Goal: Task Accomplishment & Management: Manage account settings

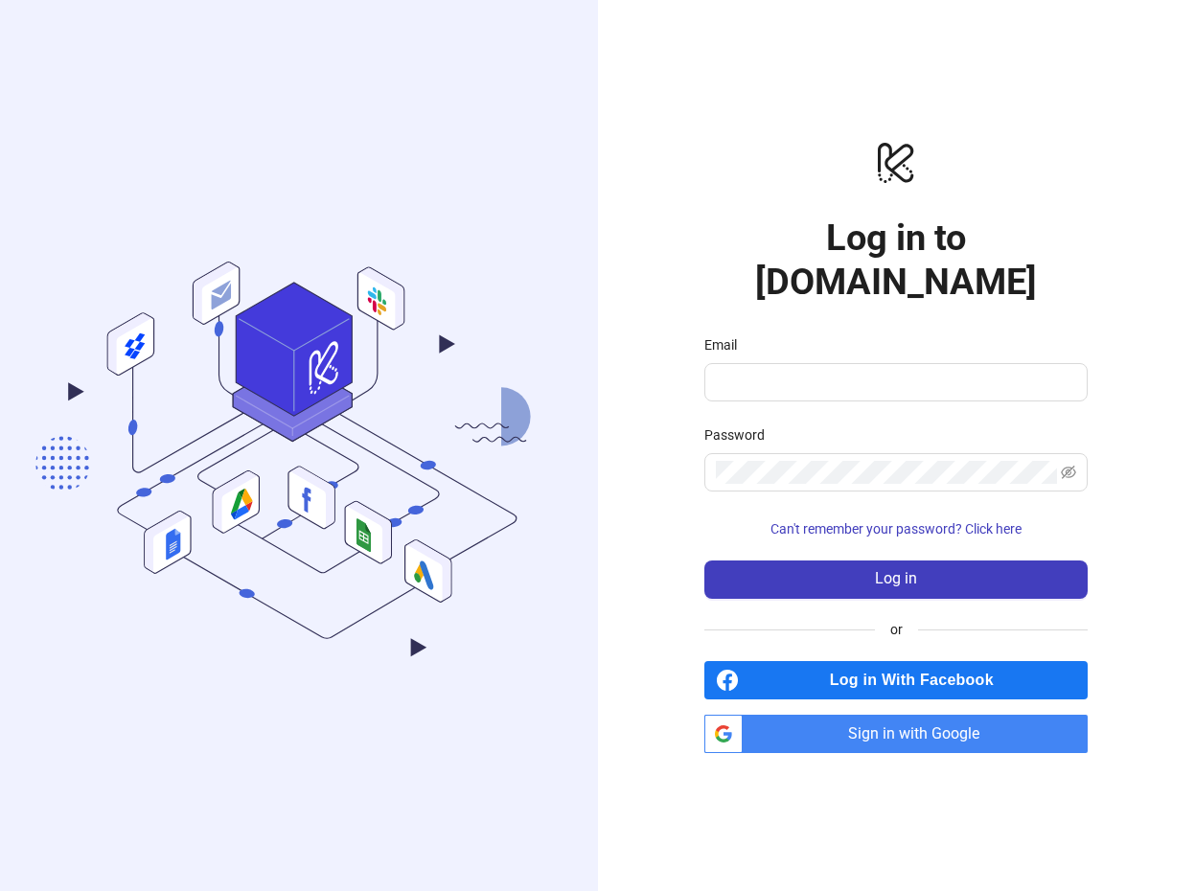
click at [940, 715] on span "Sign in with Google" at bounding box center [918, 734] width 337 height 38
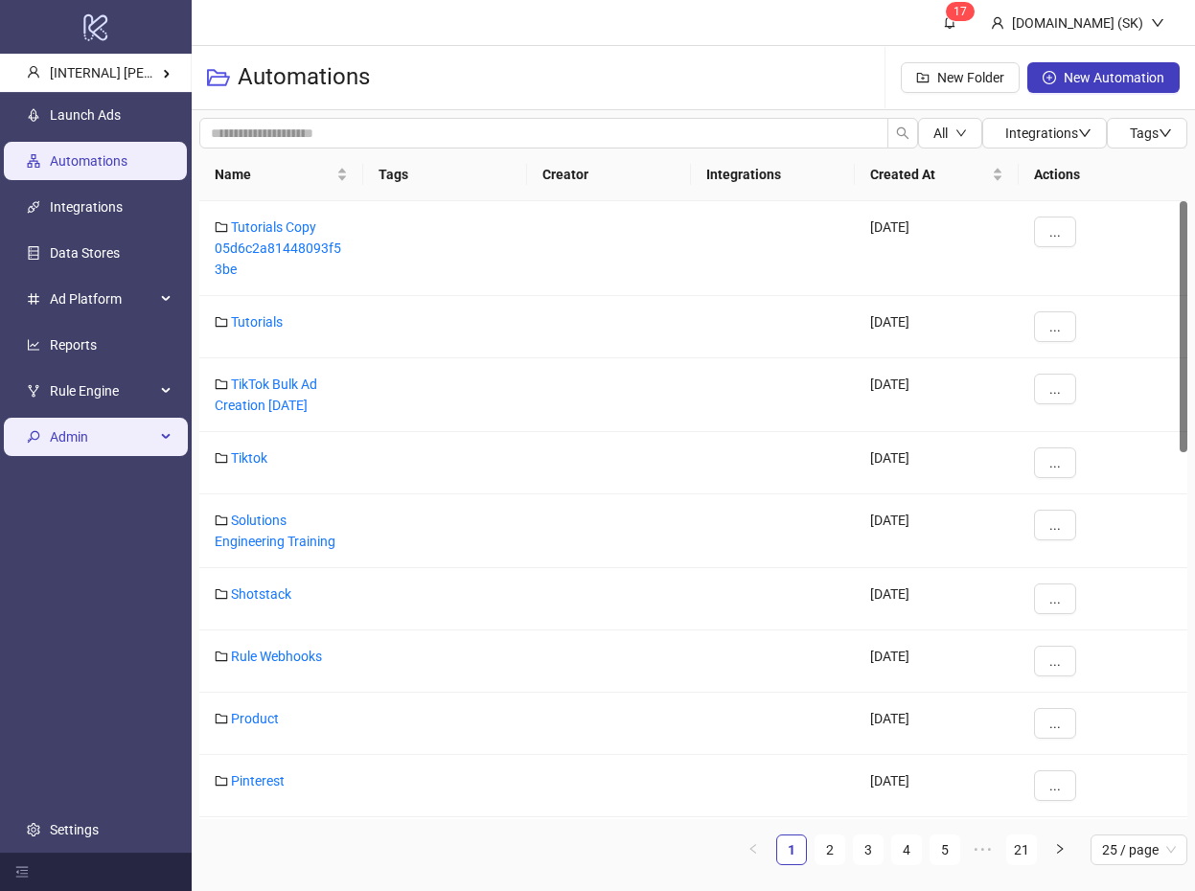
click at [121, 435] on span "Admin" at bounding box center [102, 437] width 105 height 38
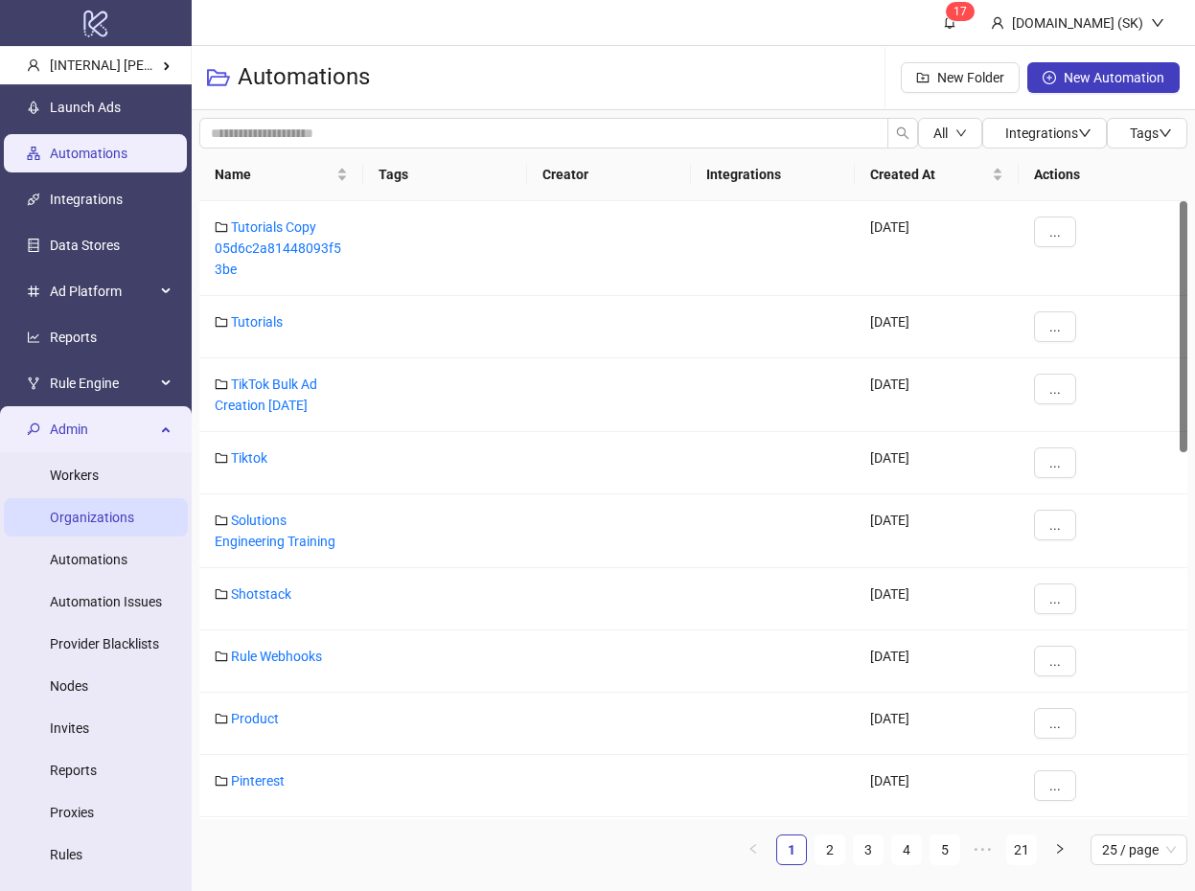
click at [108, 525] on link "Organizations" at bounding box center [92, 517] width 84 height 15
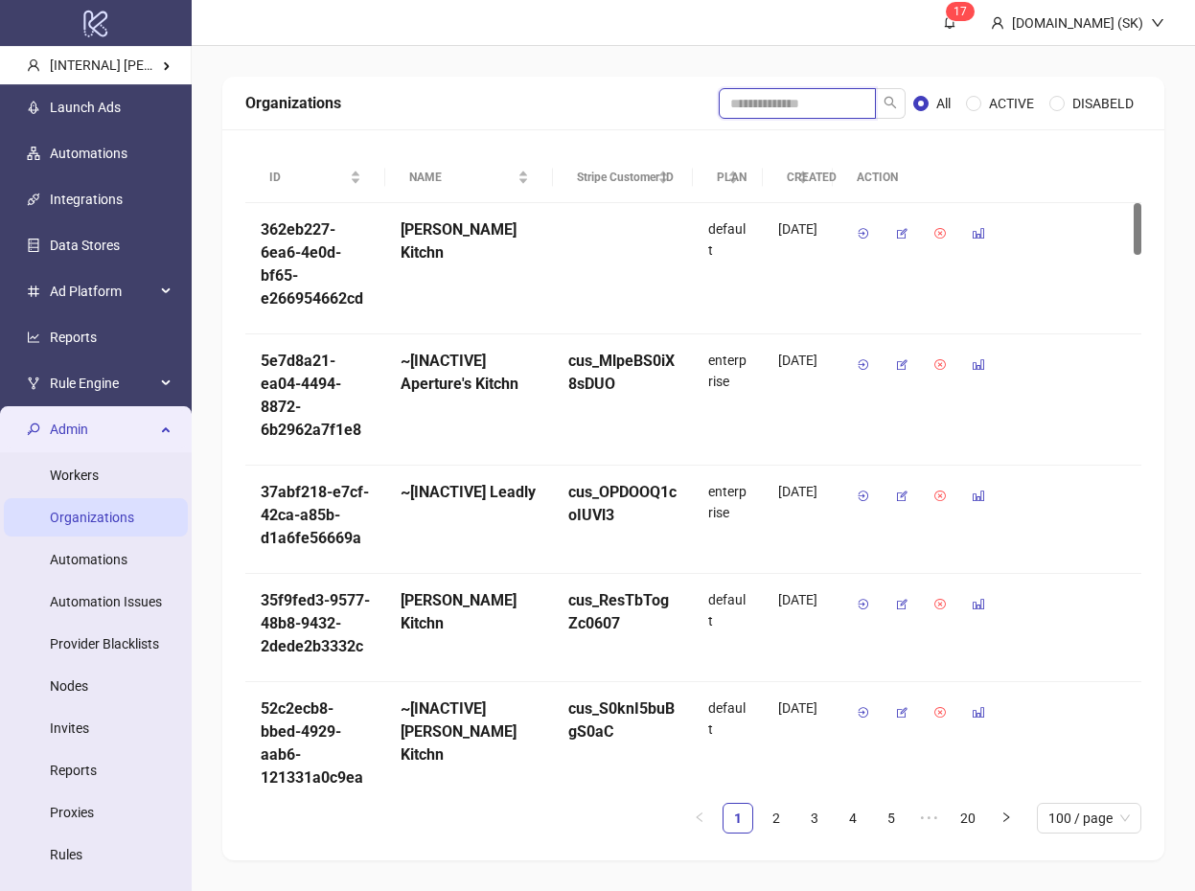
click at [777, 99] on input "search" at bounding box center [797, 103] width 157 height 31
type input "******"
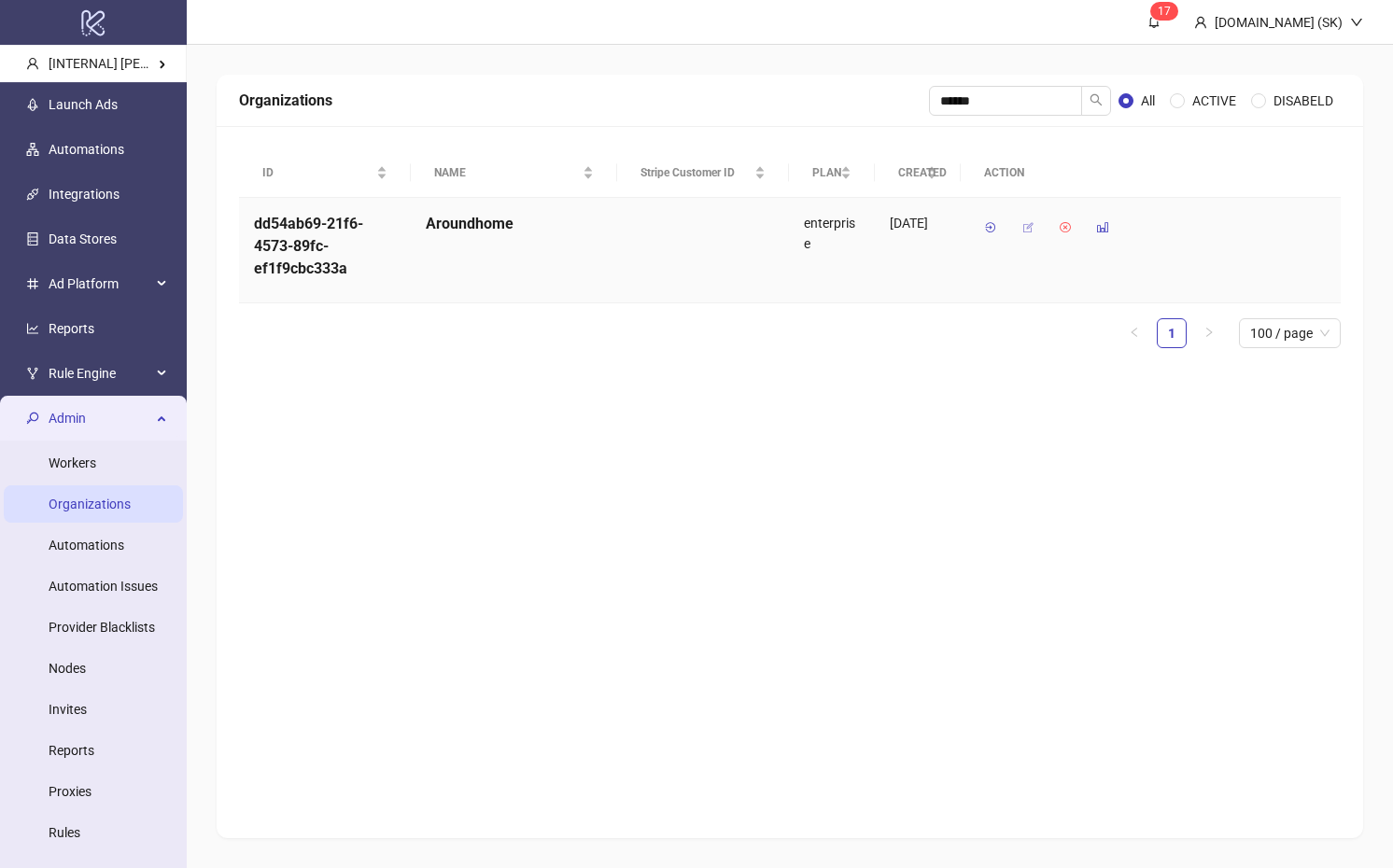
click at [1027, 229] on icon "button" at bounding box center [1027, 227] width 13 height 13
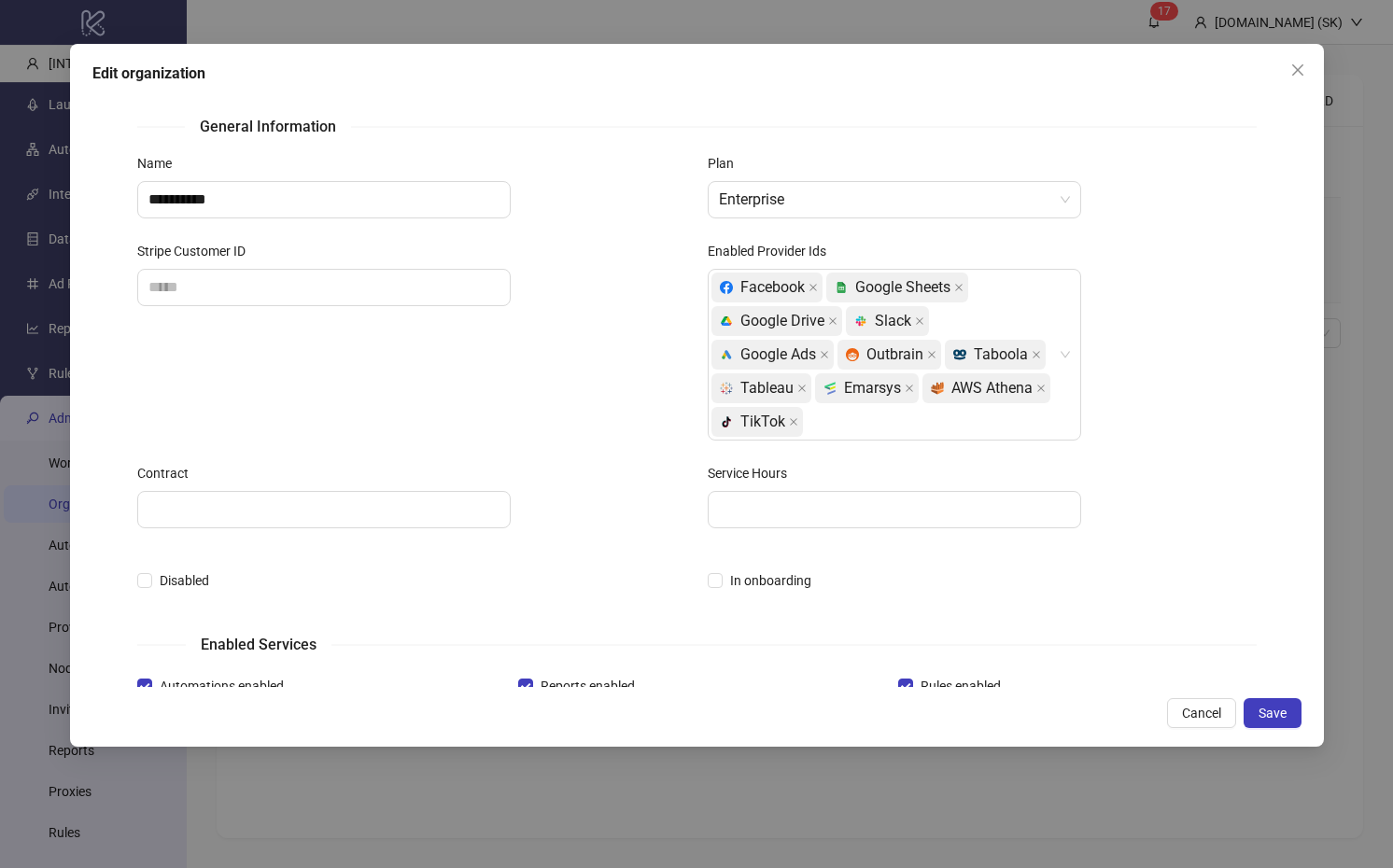
scroll to position [437, 0]
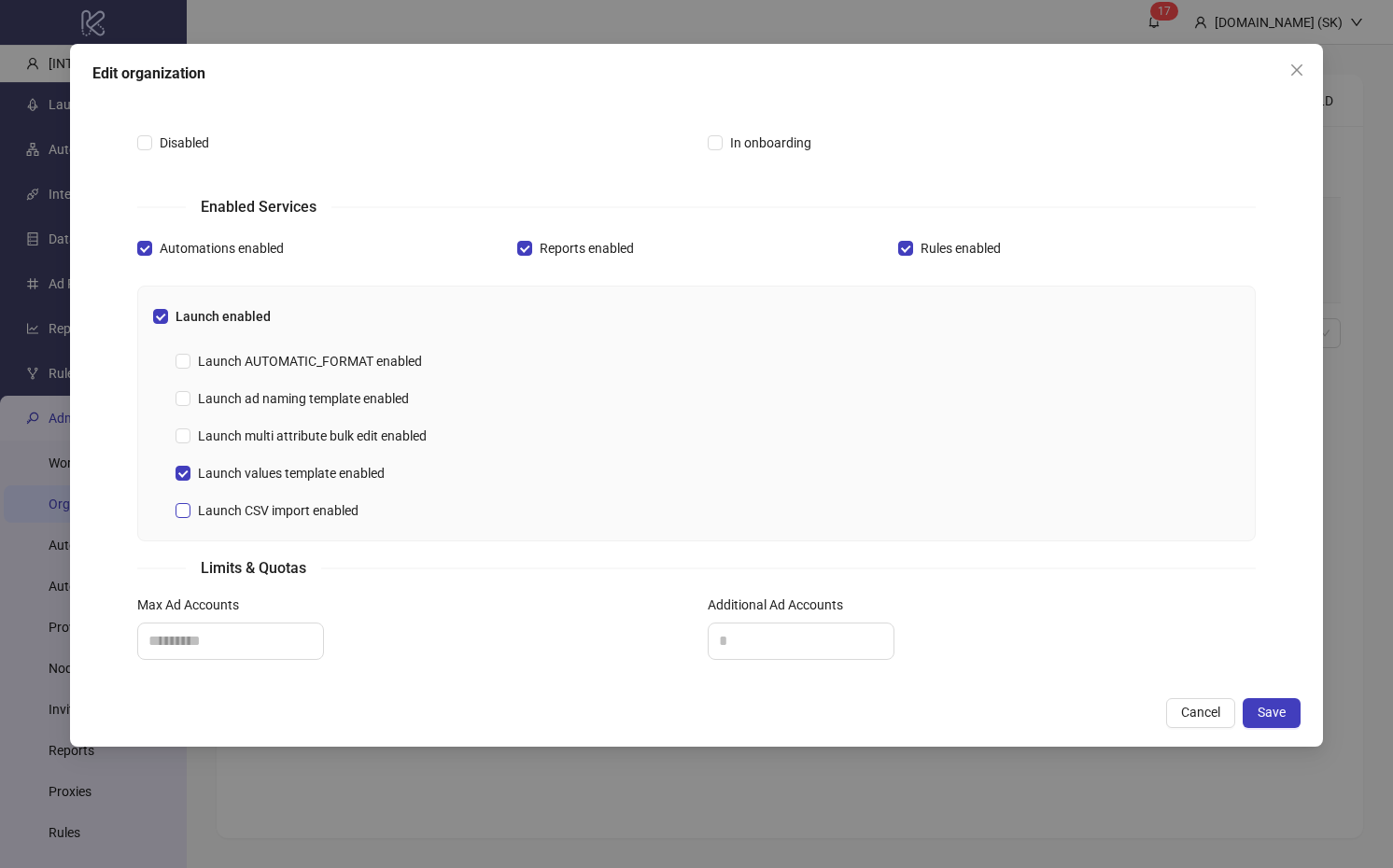
click at [307, 512] on span "Launch CSV import enabled" at bounding box center [278, 510] width 175 height 20
click at [1163, 718] on span "Save" at bounding box center [1271, 711] width 28 height 15
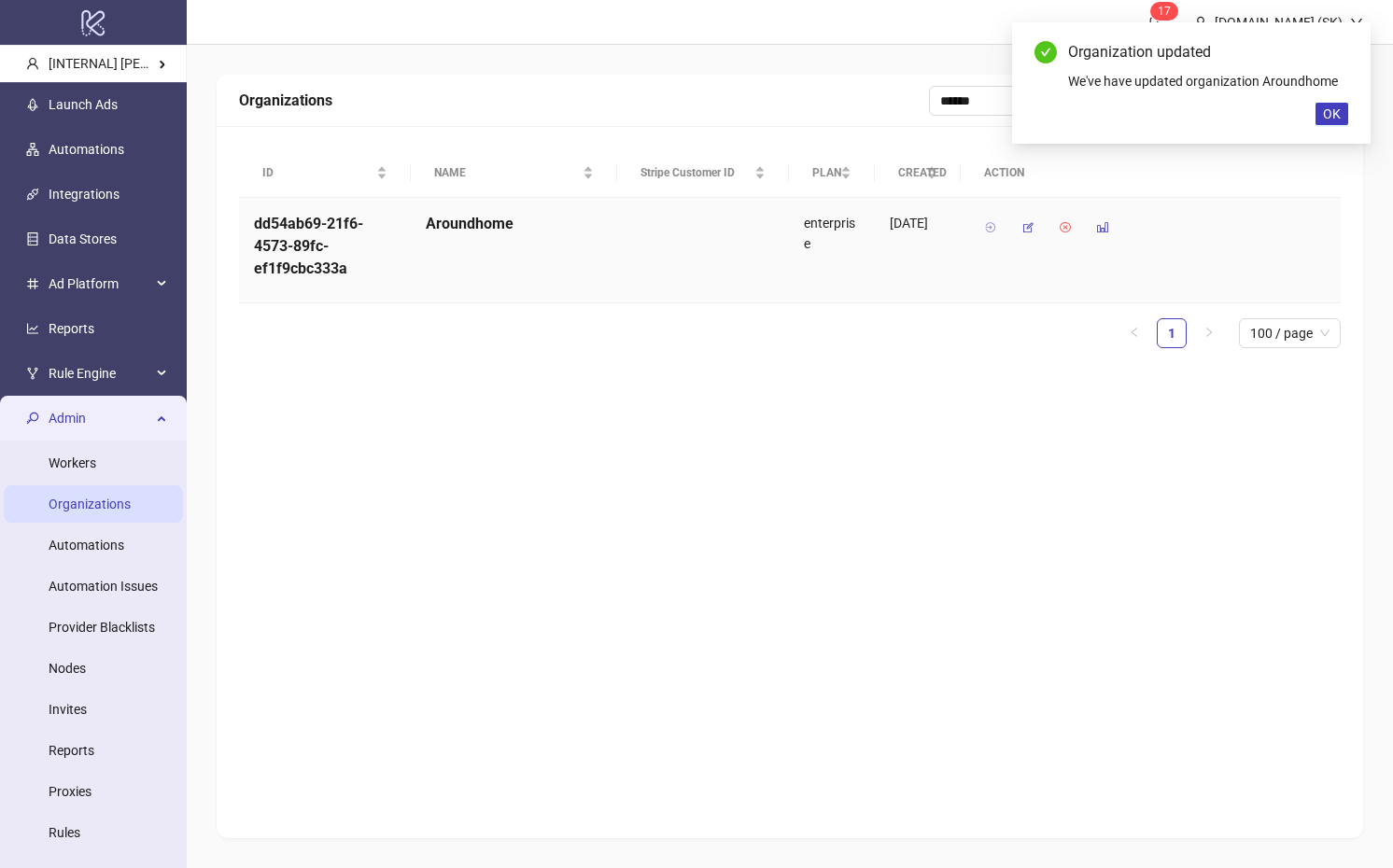
click at [993, 232] on icon "button" at bounding box center [990, 227] width 13 height 13
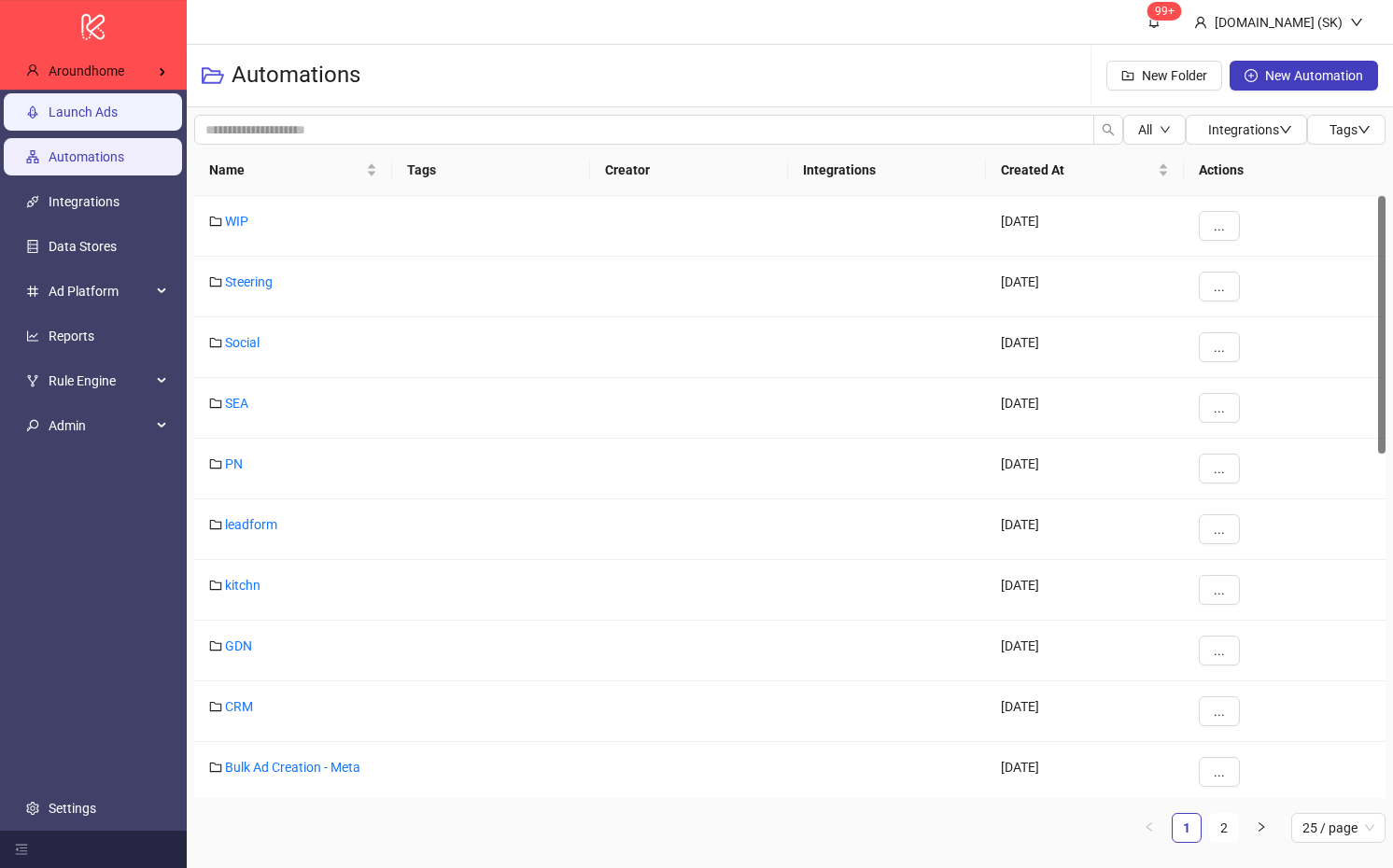
click at [110, 120] on link "Launch Ads" at bounding box center [83, 111] width 69 height 15
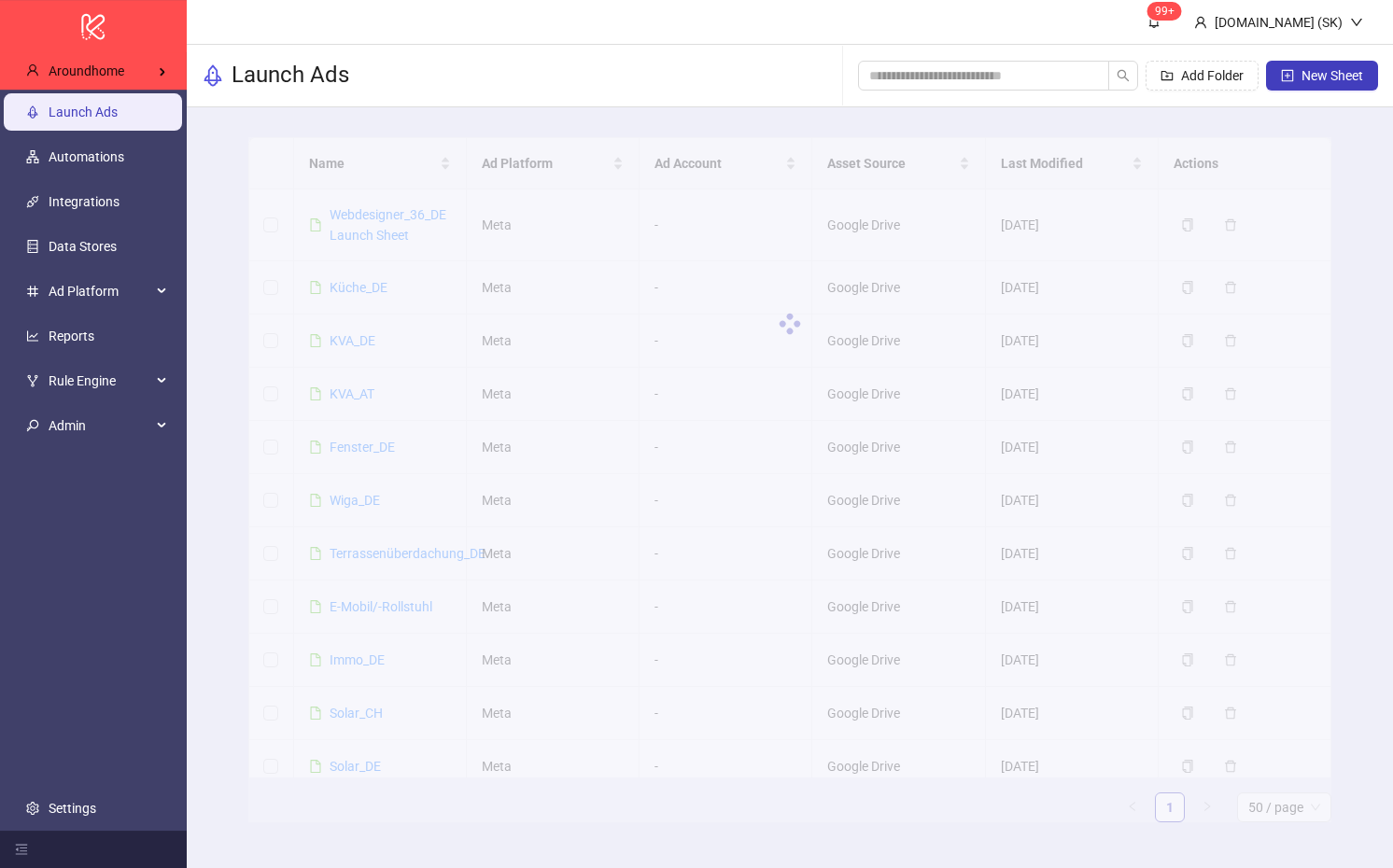
click at [400, 210] on div at bounding box center [790, 323] width 1083 height 373
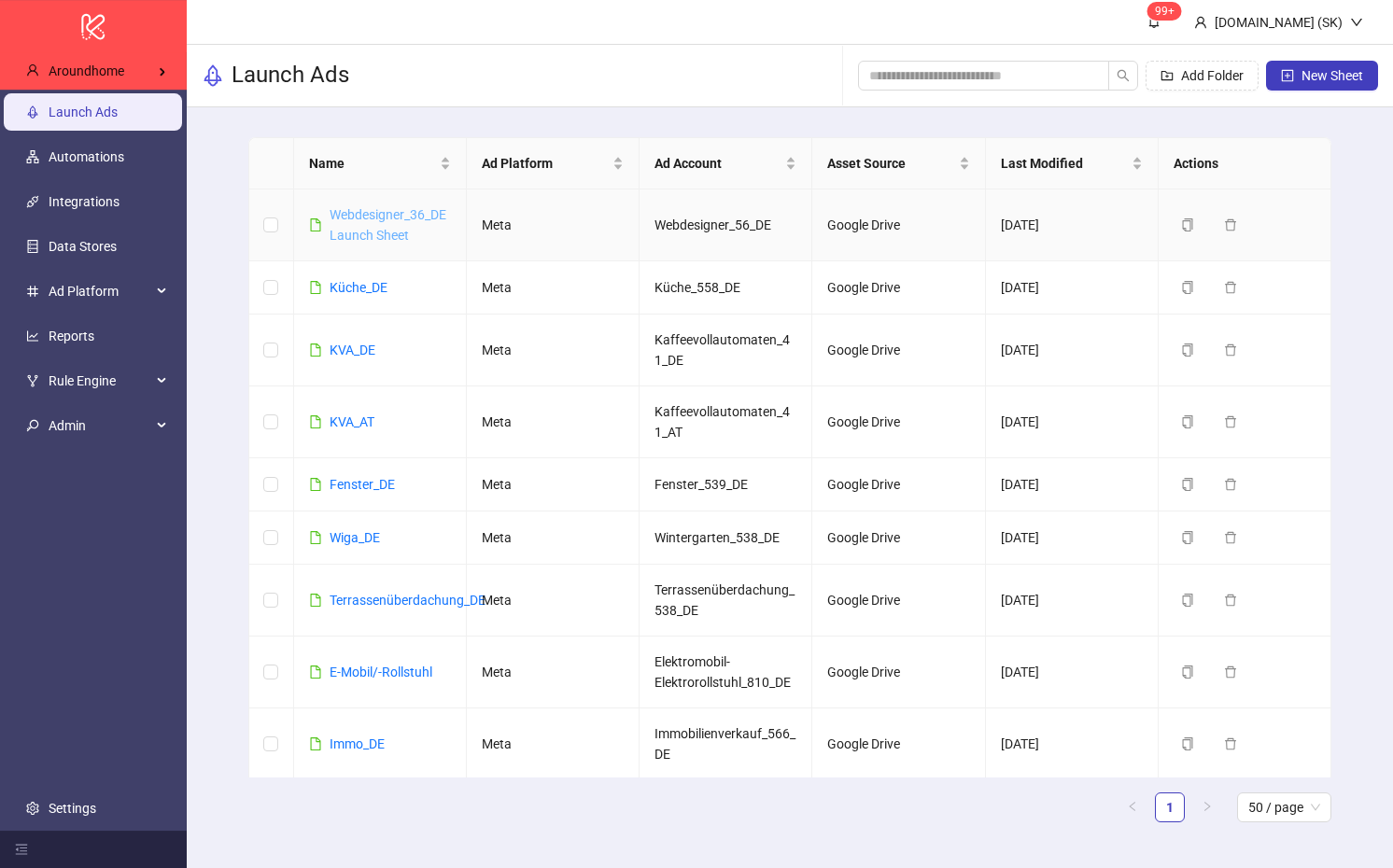
click at [388, 216] on link "Webdesigner_36_DE Launch Sheet" at bounding box center [388, 225] width 117 height 35
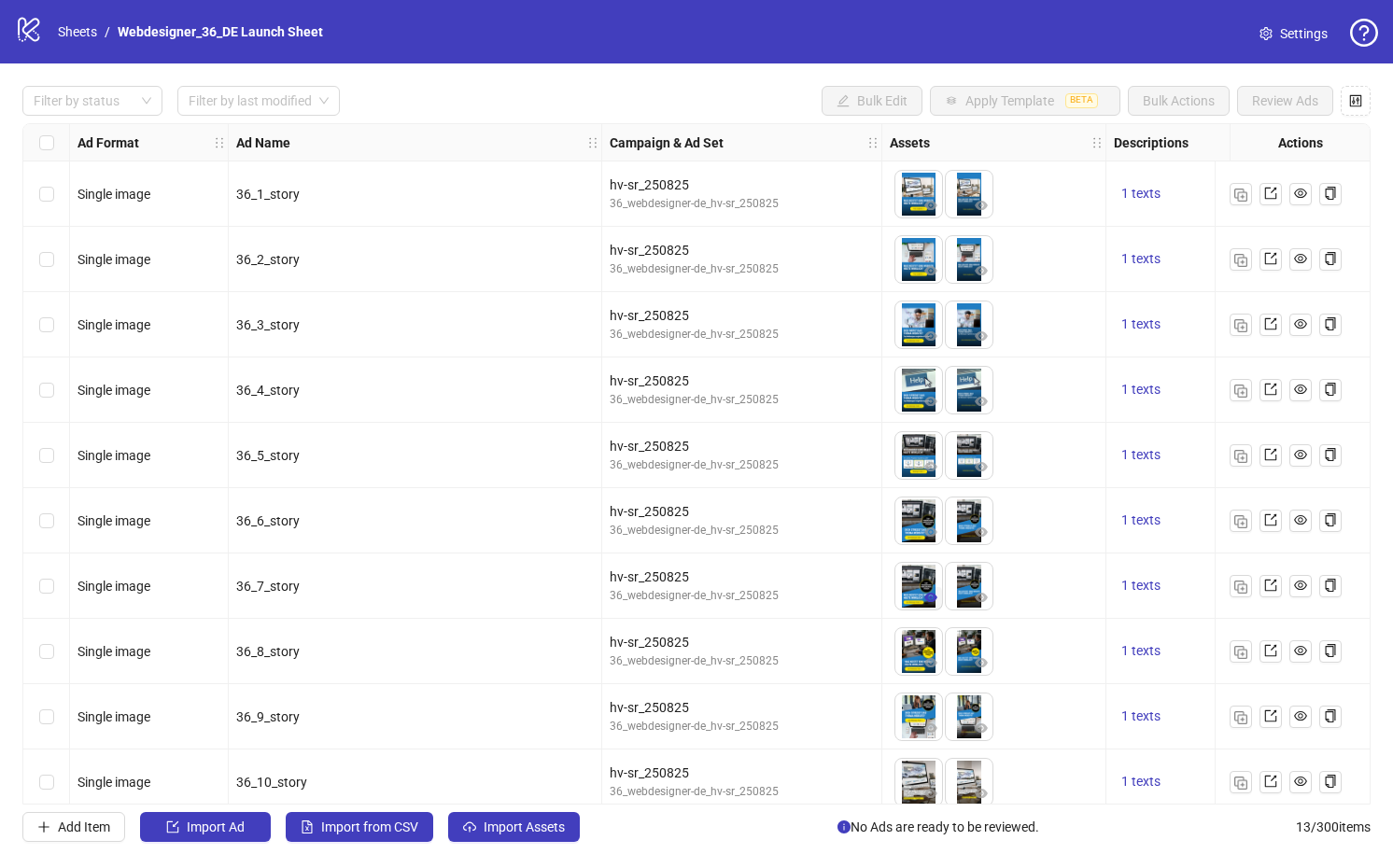
click at [928, 589] on button "button" at bounding box center [930, 598] width 22 height 22
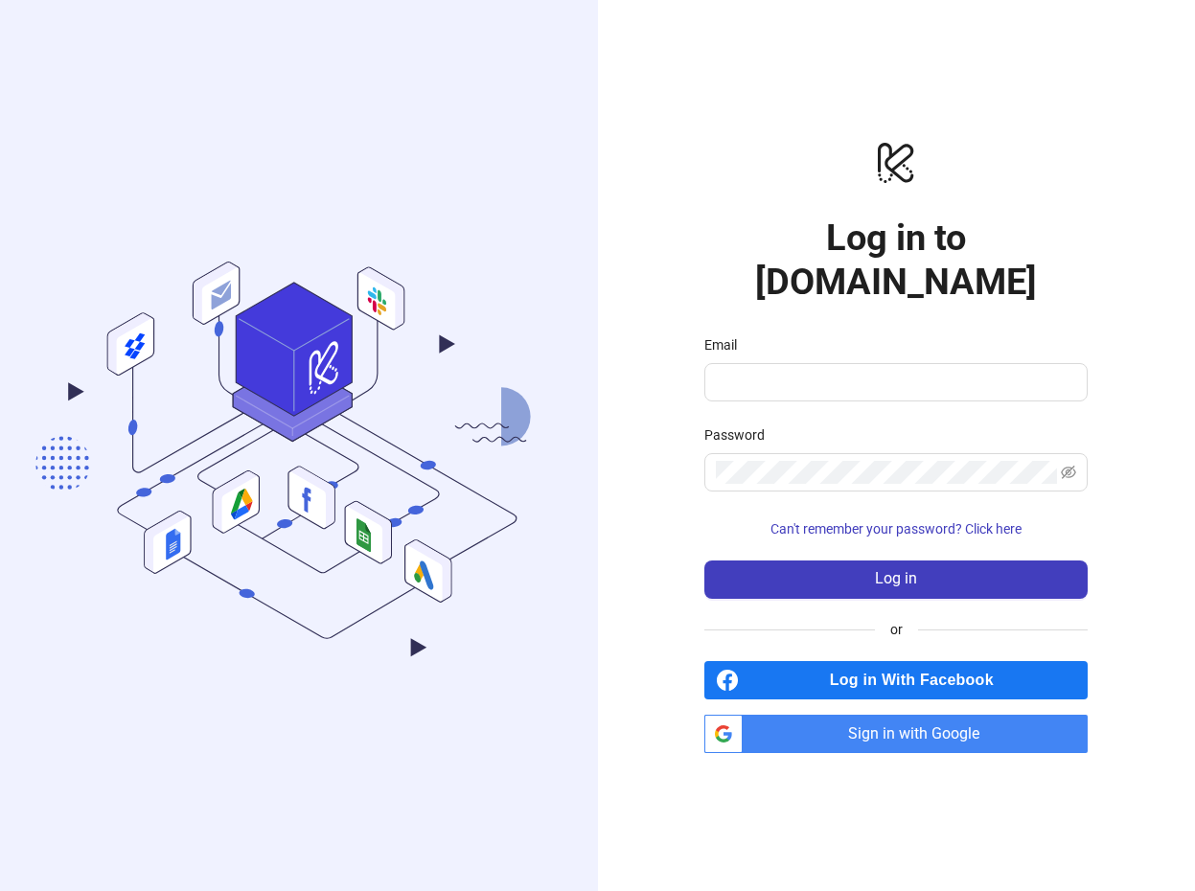
click at [853, 737] on div "logo/logo-mobile Log in to [DOMAIN_NAME] Email Password Can't remember your pas…" at bounding box center [897, 445] width 598 height 891
click at [870, 718] on span "Sign in with Google" at bounding box center [918, 734] width 337 height 38
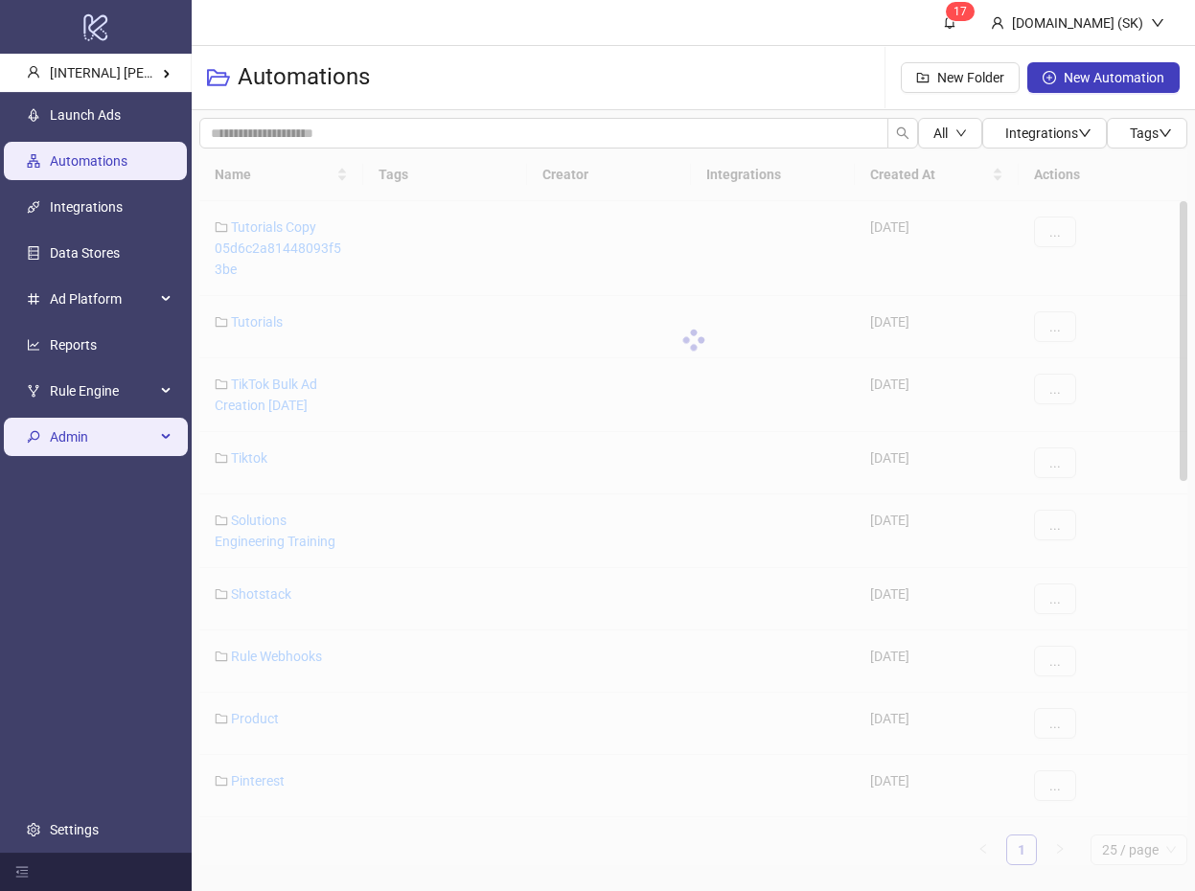
click at [121, 437] on span "Admin" at bounding box center [102, 437] width 105 height 38
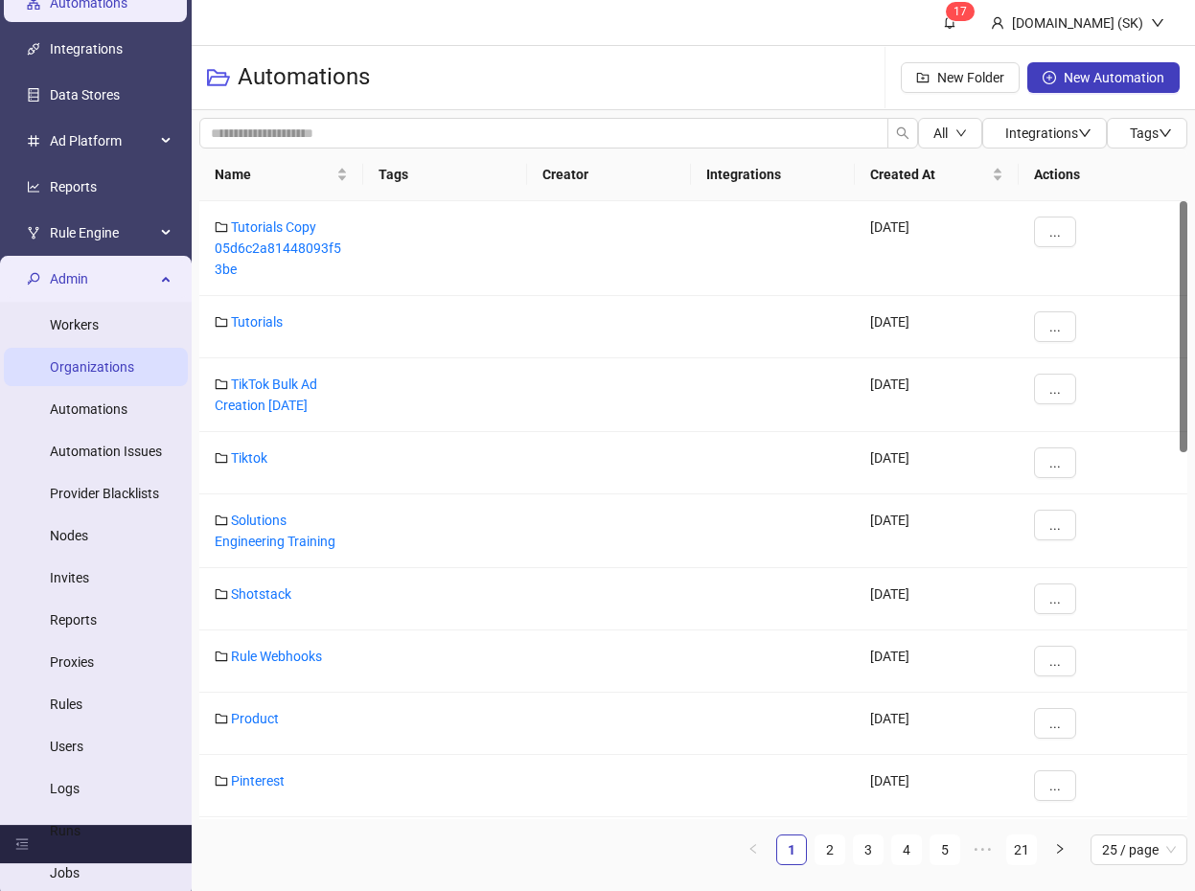
scroll to position [153, 0]
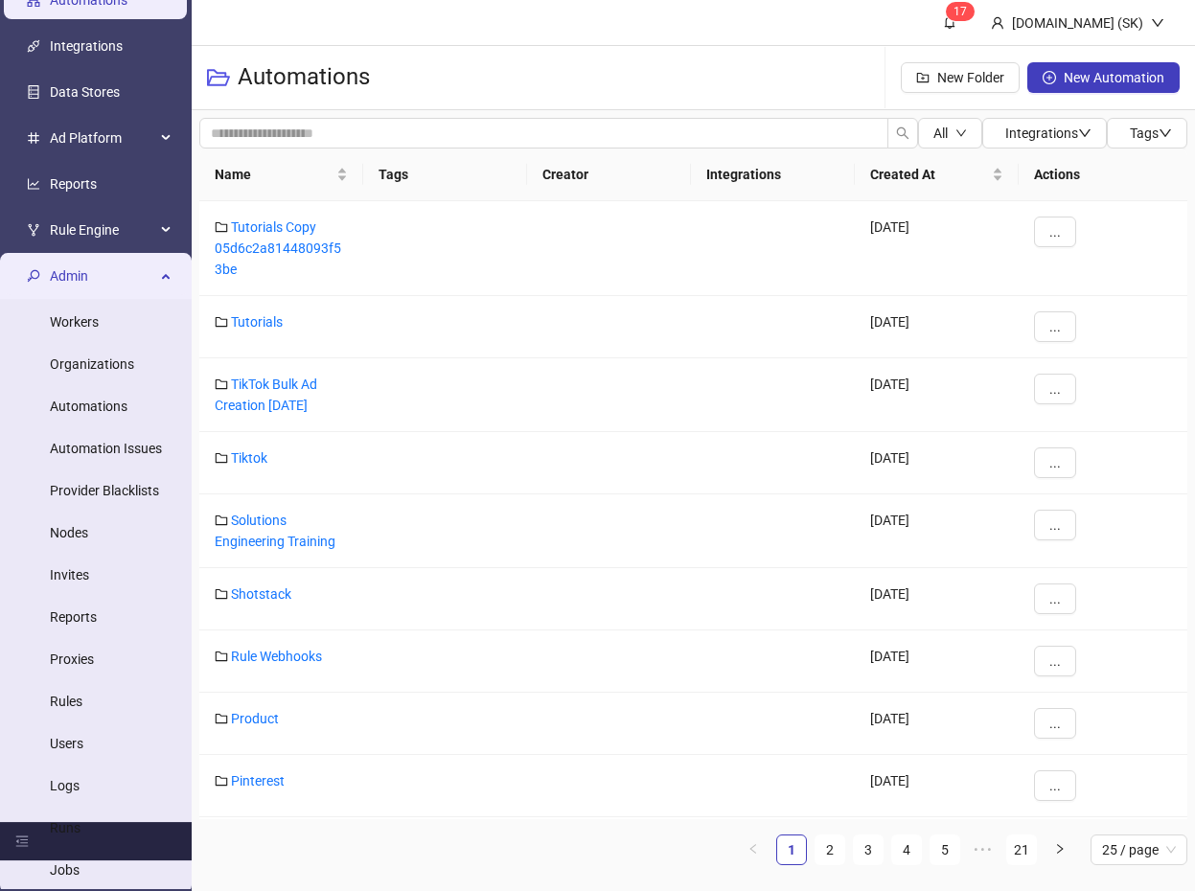
click at [169, 286] on div "Admin" at bounding box center [96, 276] width 184 height 38
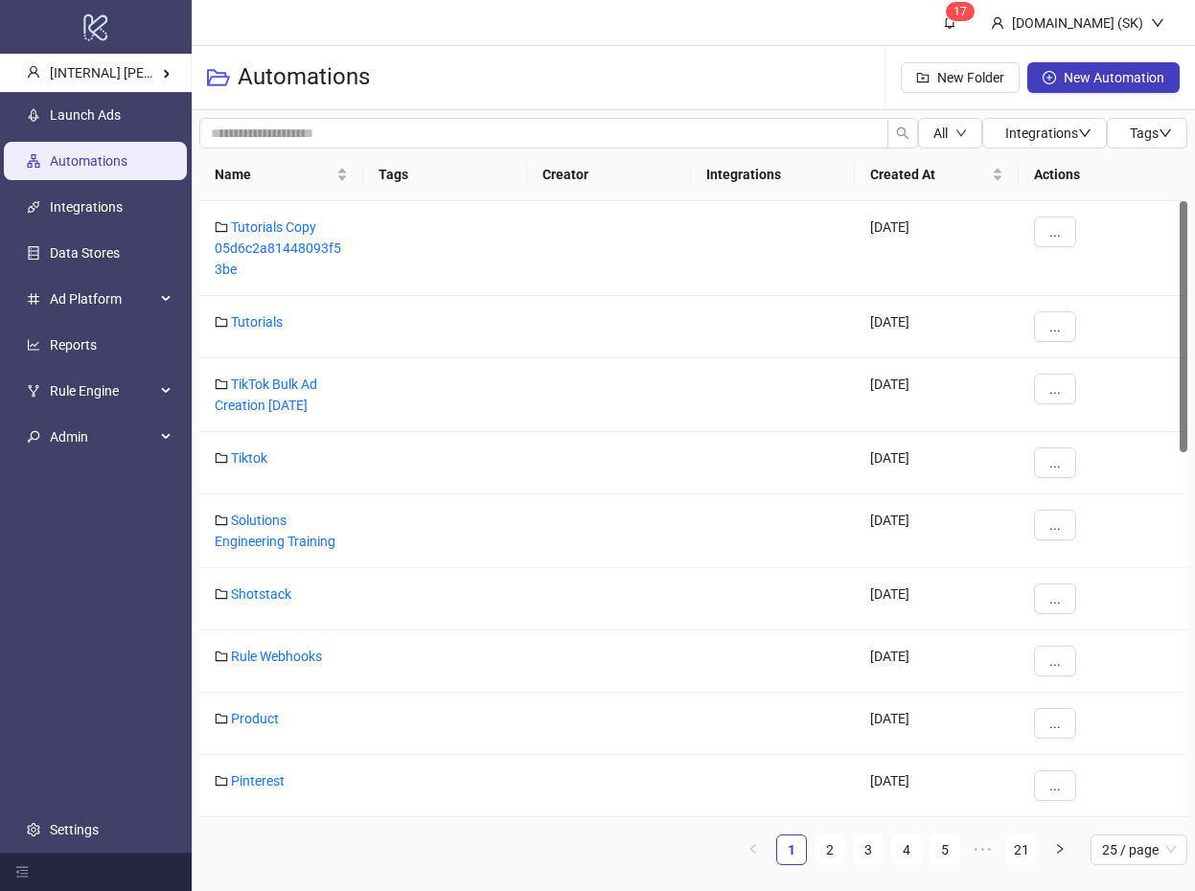
click at [753, 77] on div "Automations New Folder New Automation" at bounding box center [693, 78] width 1003 height 64
click at [975, 29] on link "1 7" at bounding box center [950, 22] width 52 height 45
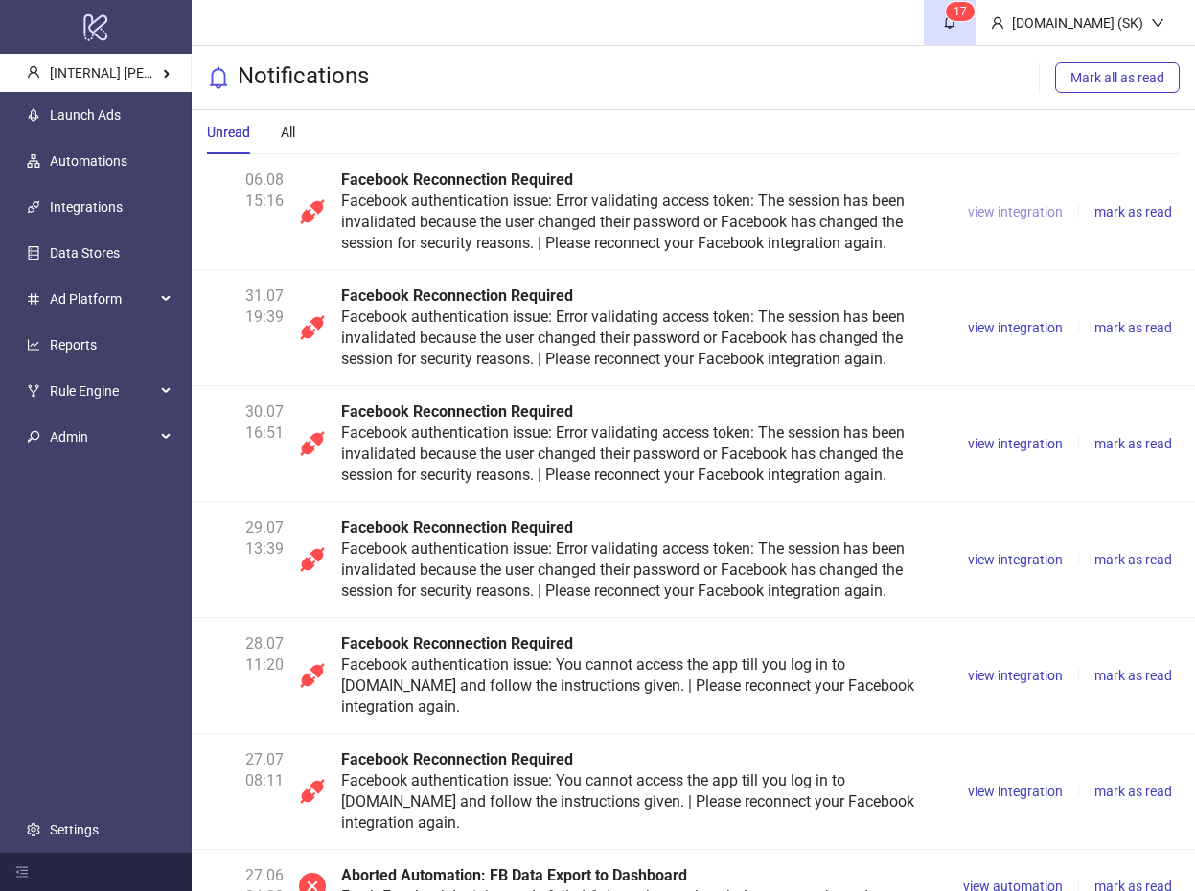
click at [993, 208] on span "view integration" at bounding box center [1015, 211] width 95 height 15
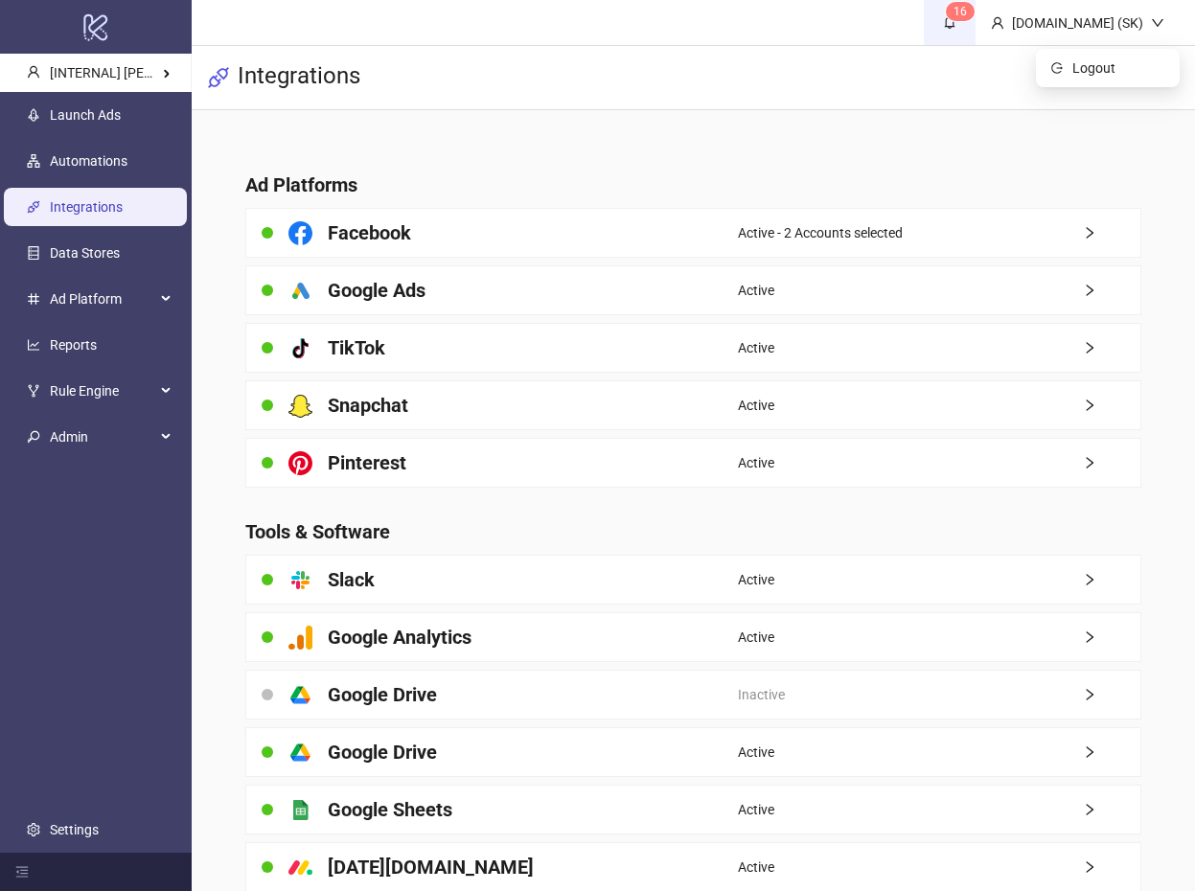
click at [975, 29] on link "1 6" at bounding box center [950, 22] width 52 height 45
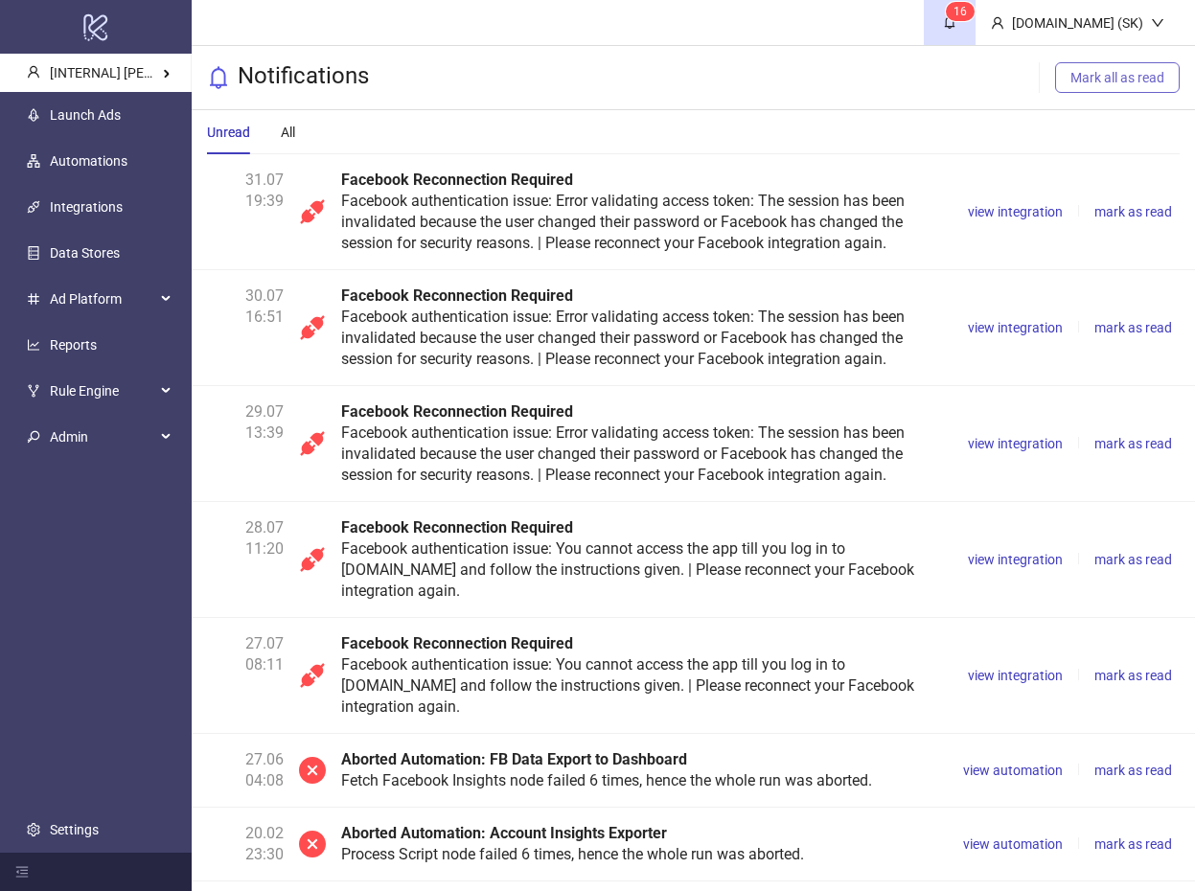
click at [1142, 89] on button "Mark all as read" at bounding box center [1117, 77] width 125 height 31
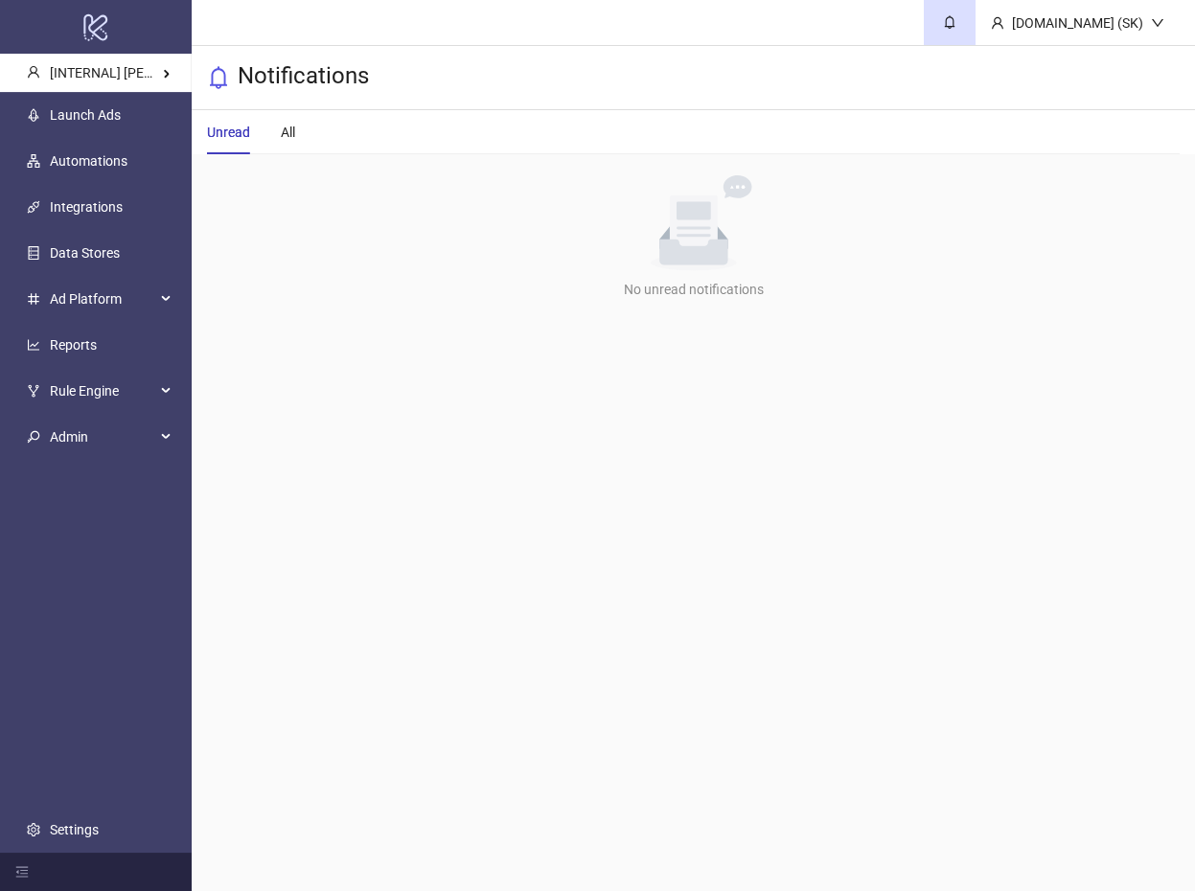
click at [673, 458] on main "[DOMAIN_NAME] (SK) Notifications Unread All No data No unread notifications" at bounding box center [693, 445] width 1003 height 891
